Goal: Information Seeking & Learning: Learn about a topic

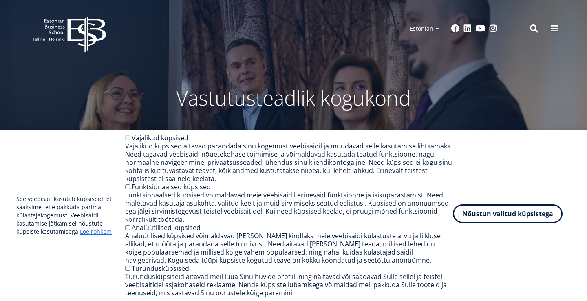
click at [515, 217] on button "Nõustun valitud küpsistega" at bounding box center [508, 213] width 110 height 19
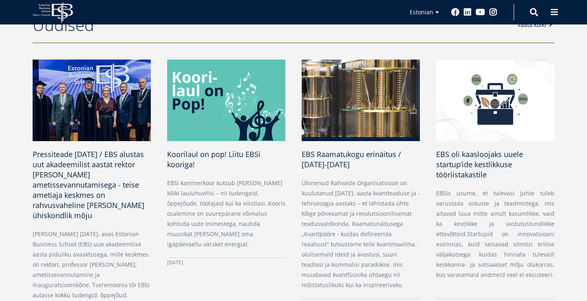
scroll to position [392, 0]
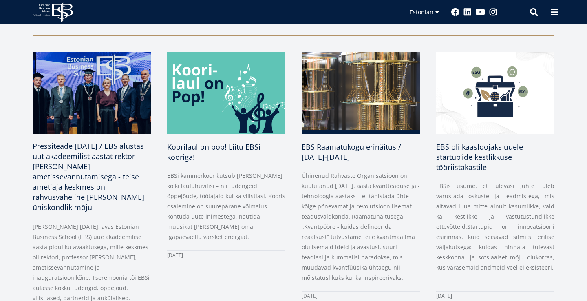
click at [100, 69] on img at bounding box center [92, 93] width 124 height 86
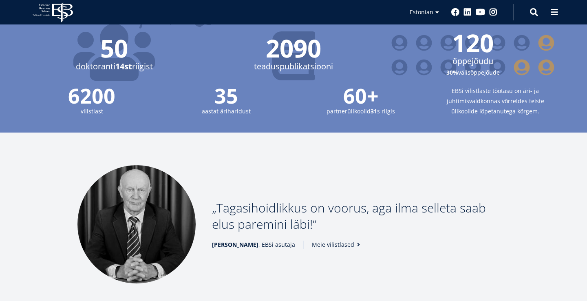
scroll to position [979, 0]
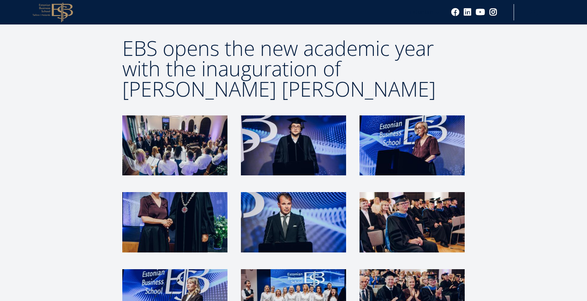
scroll to position [1590, 0]
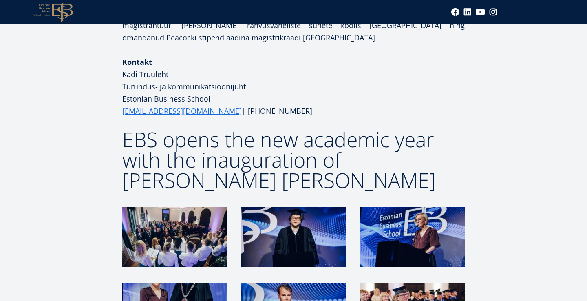
click at [178, 207] on img at bounding box center [174, 237] width 105 height 60
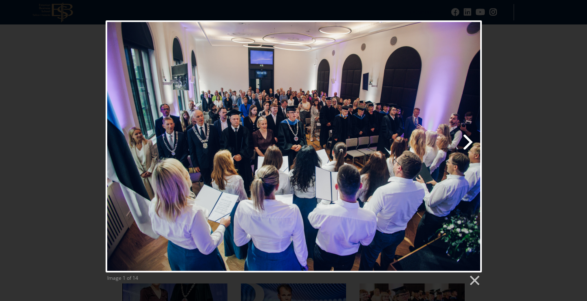
click at [468, 144] on link "Next image" at bounding box center [361, 146] width 241 height 252
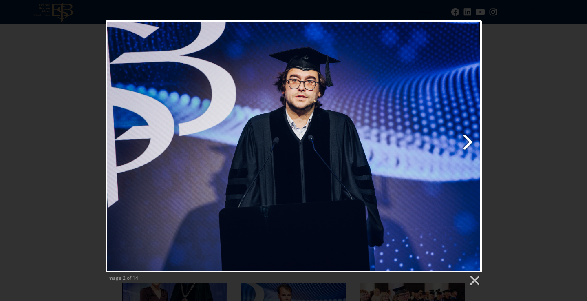
click at [468, 144] on link "Next image" at bounding box center [361, 146] width 241 height 252
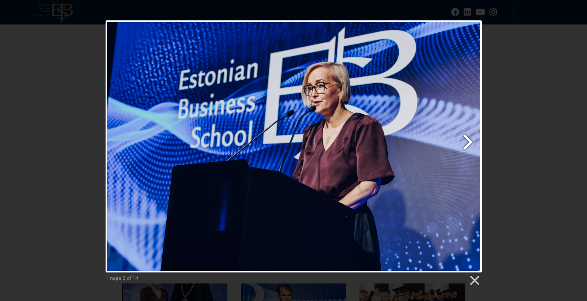
click at [468, 144] on link "Next image" at bounding box center [361, 146] width 241 height 252
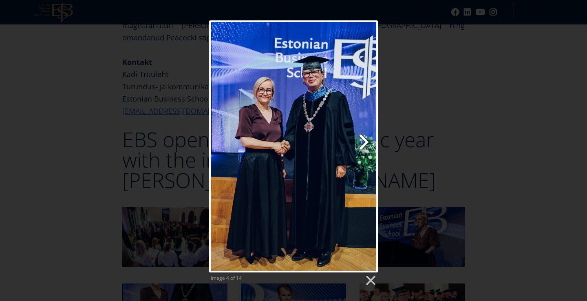
click at [360, 144] on link "Next image" at bounding box center [324, 146] width 108 height 252
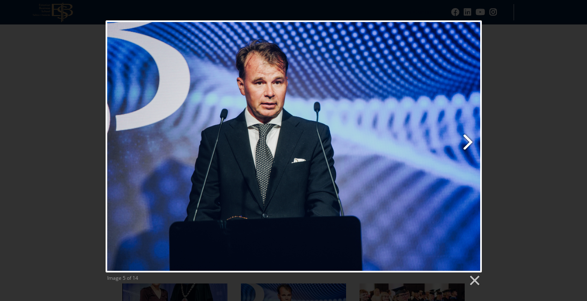
click at [461, 141] on link "Next image" at bounding box center [361, 146] width 241 height 252
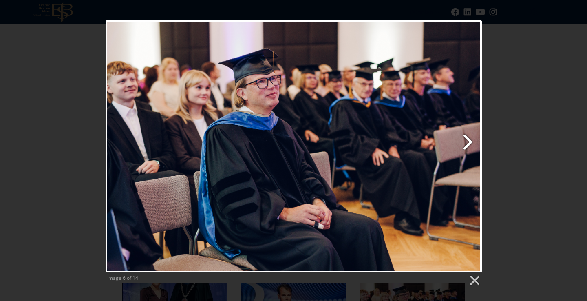
click at [464, 139] on link "Next image" at bounding box center [361, 146] width 241 height 252
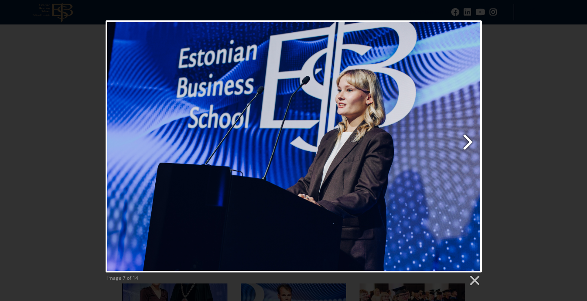
click at [464, 139] on link "Next image" at bounding box center [361, 146] width 241 height 252
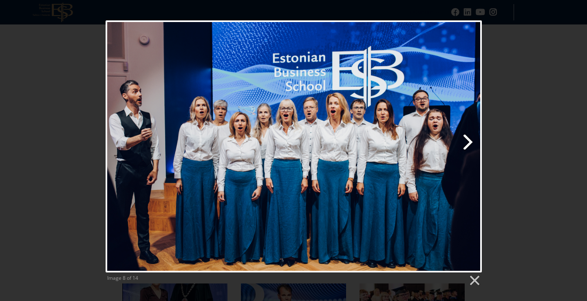
click at [464, 139] on link "Next image" at bounding box center [361, 146] width 241 height 252
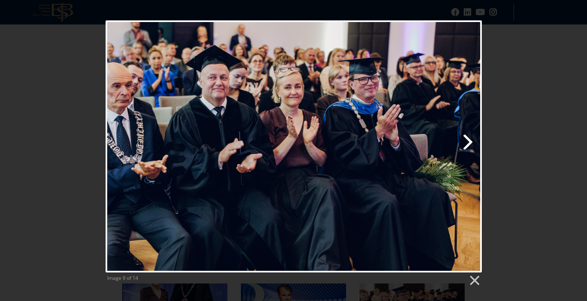
click at [464, 139] on link "Next image" at bounding box center [361, 146] width 241 height 252
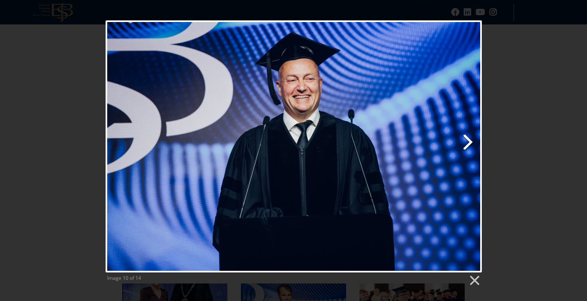
click at [464, 139] on link "Next image" at bounding box center [361, 146] width 241 height 252
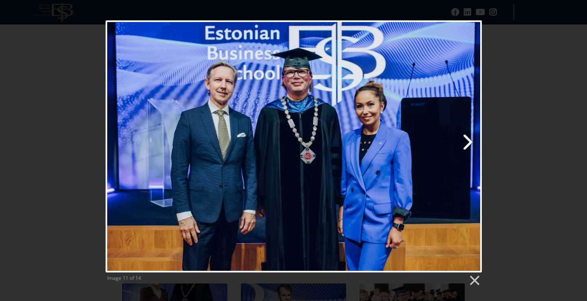
click at [464, 139] on link "Next image" at bounding box center [361, 146] width 241 height 252
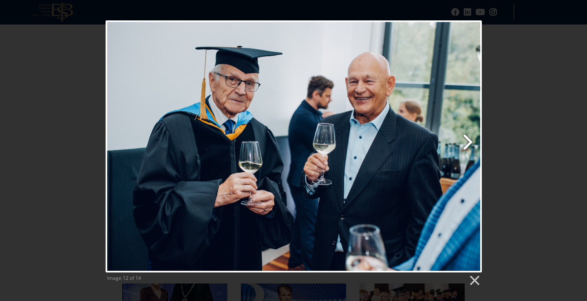
click at [464, 139] on link "Next image" at bounding box center [361, 146] width 241 height 252
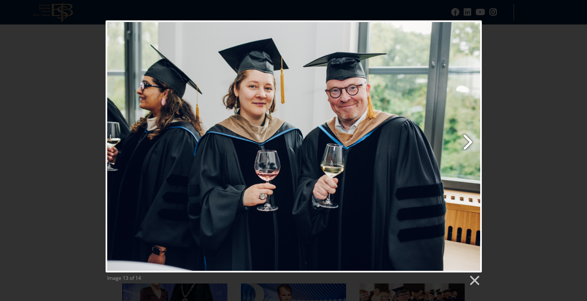
click at [464, 139] on link "Next image" at bounding box center [361, 146] width 241 height 252
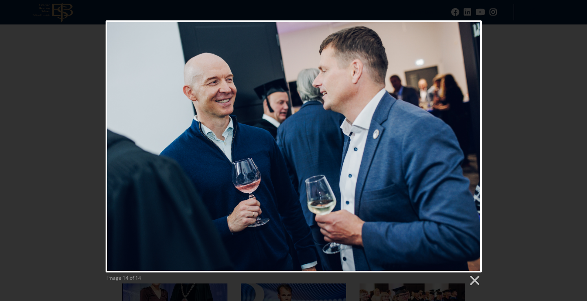
click at [464, 139] on div at bounding box center [294, 146] width 377 height 252
click at [475, 282] on link at bounding box center [474, 281] width 12 height 12
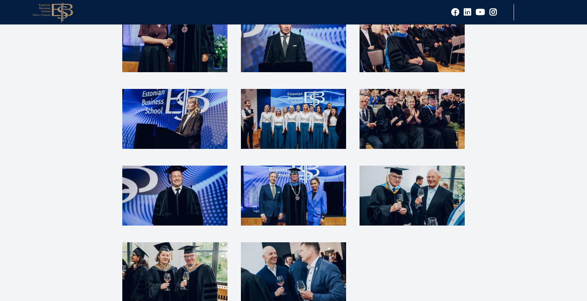
scroll to position [1863, 0]
